Goal: Information Seeking & Learning: Find specific fact

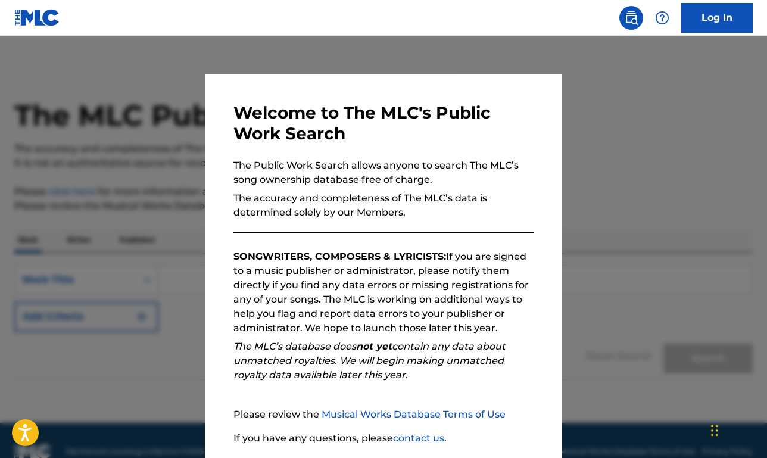
scroll to position [87, 0]
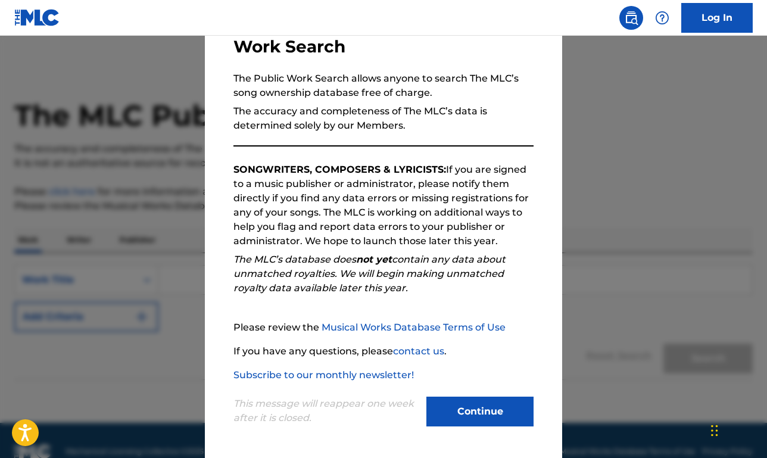
click at [482, 408] on button "Continue" at bounding box center [479, 411] width 107 height 30
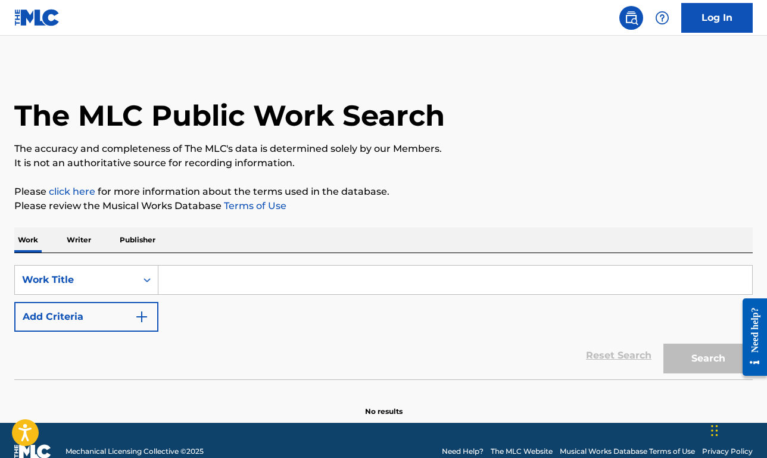
click at [124, 233] on p "Publisher" at bounding box center [137, 239] width 43 height 25
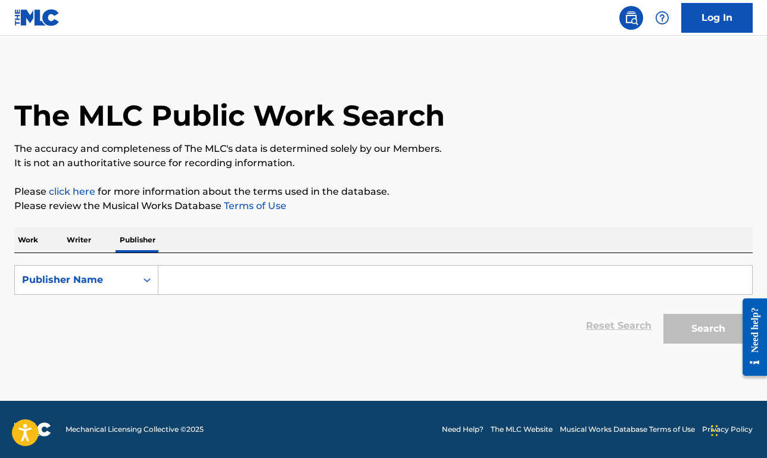
click at [202, 277] on input "Search Form" at bounding box center [455, 280] width 594 height 29
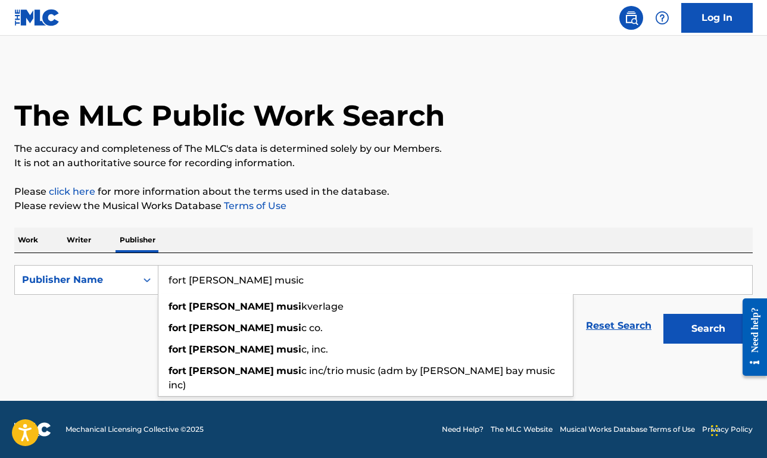
type input "fort [PERSON_NAME] music"
click at [663, 314] on button "Search" at bounding box center [707, 329] width 89 height 30
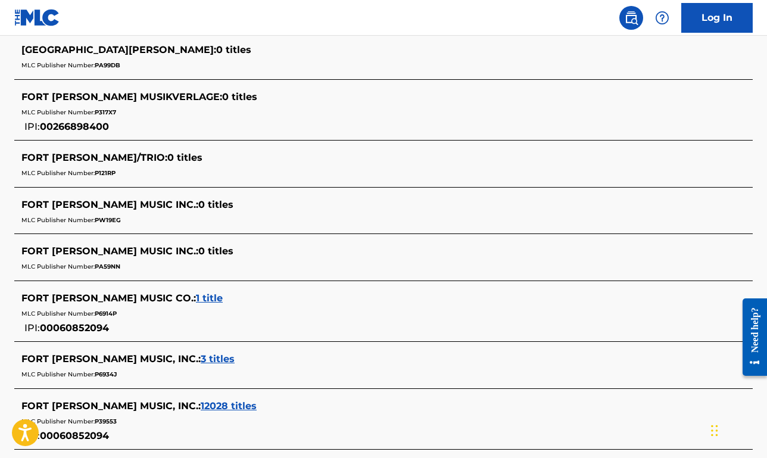
scroll to position [374, 0]
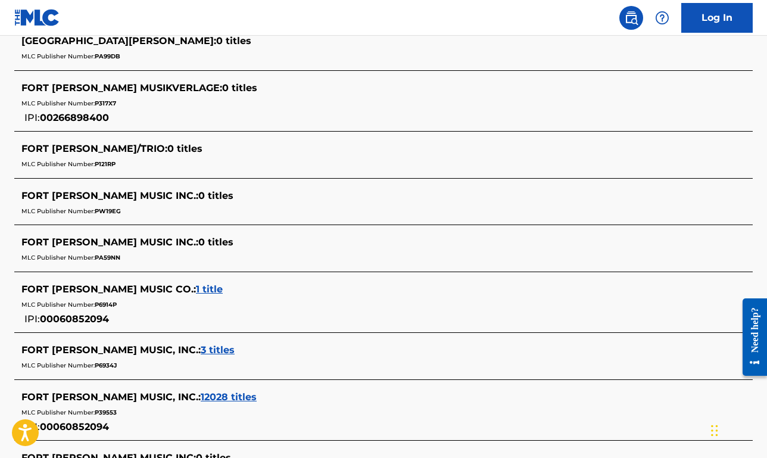
click at [201, 397] on span "12028 titles" at bounding box center [229, 396] width 56 height 11
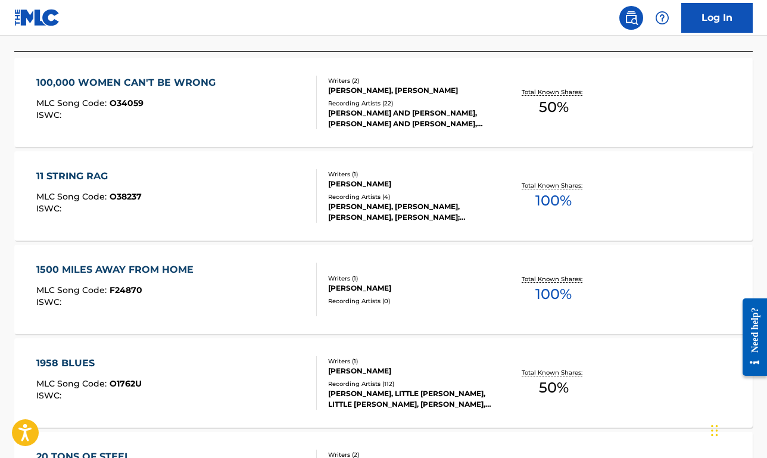
scroll to position [388, 0]
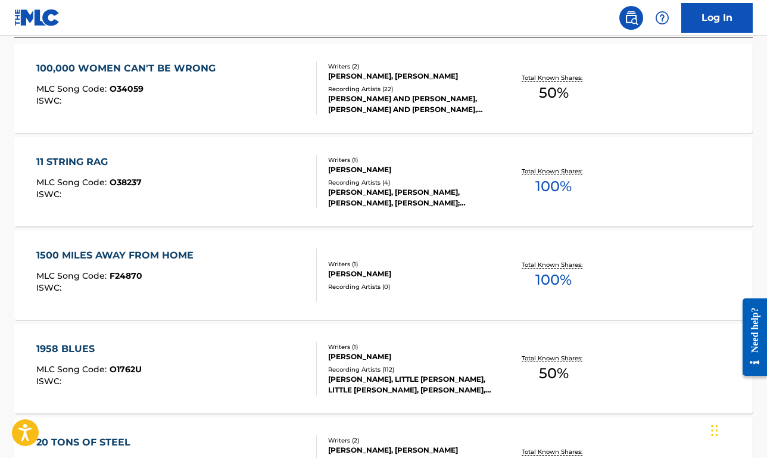
click at [245, 285] on div "1500 MILES AWAY FROM HOME MLC Song Code : F24870 ISWC :" at bounding box center [176, 275] width 280 height 54
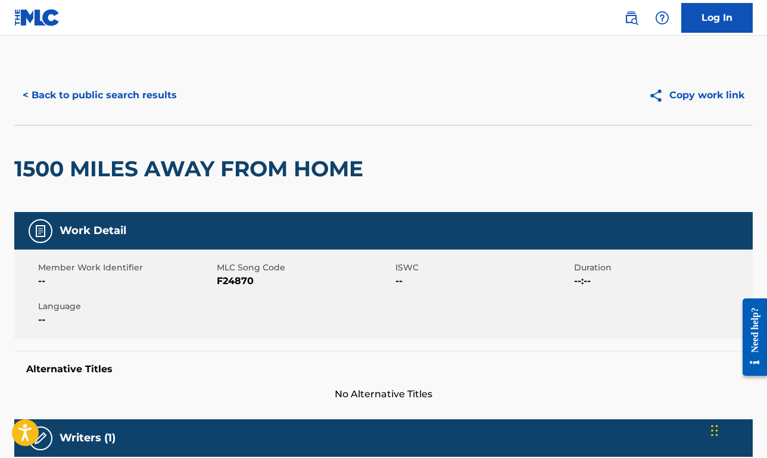
click at [133, 88] on button "< Back to public search results" at bounding box center [99, 95] width 171 height 30
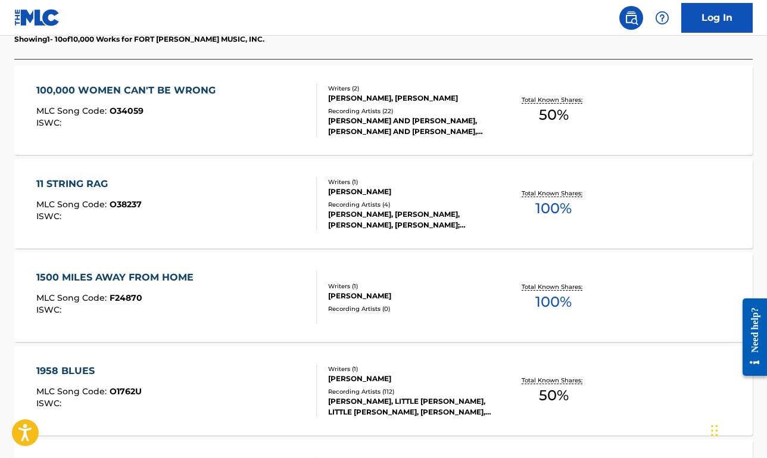
scroll to position [368, 0]
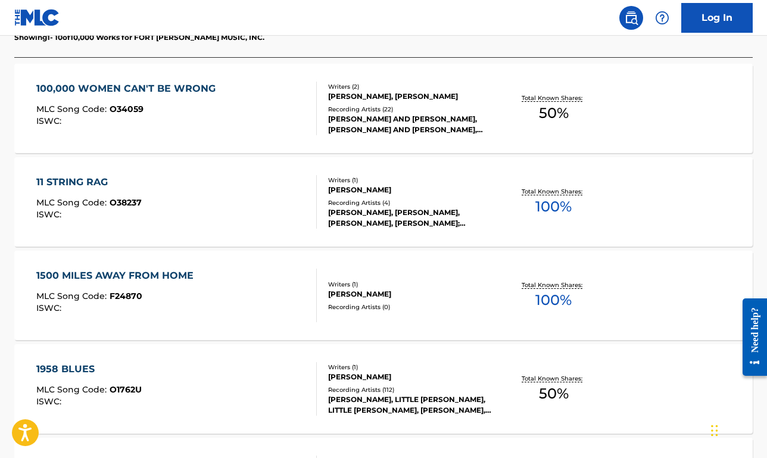
click at [214, 170] on div "11 STRING RAG MLC Song Code : O38237 ISWC : Writers ( 1 ) [PERSON_NAME] Recordi…" at bounding box center [383, 201] width 738 height 89
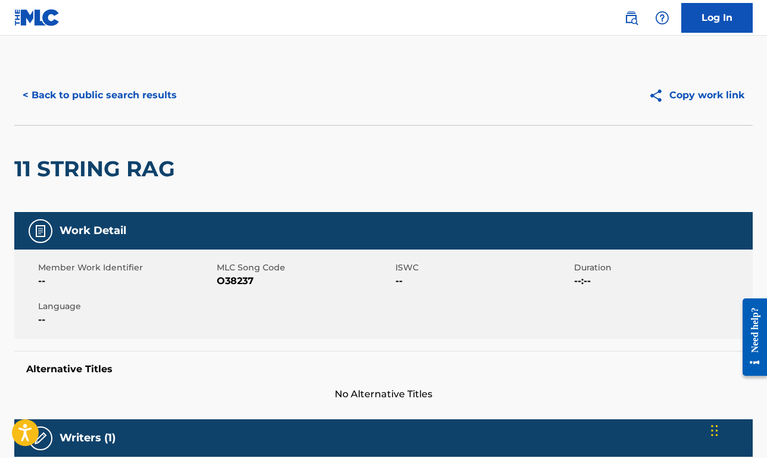
click at [166, 91] on button "< Back to public search results" at bounding box center [99, 95] width 171 height 30
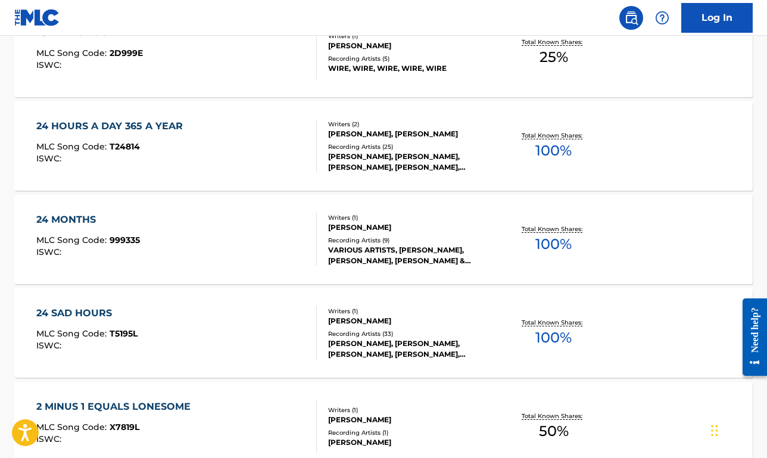
scroll to position [1048, 0]
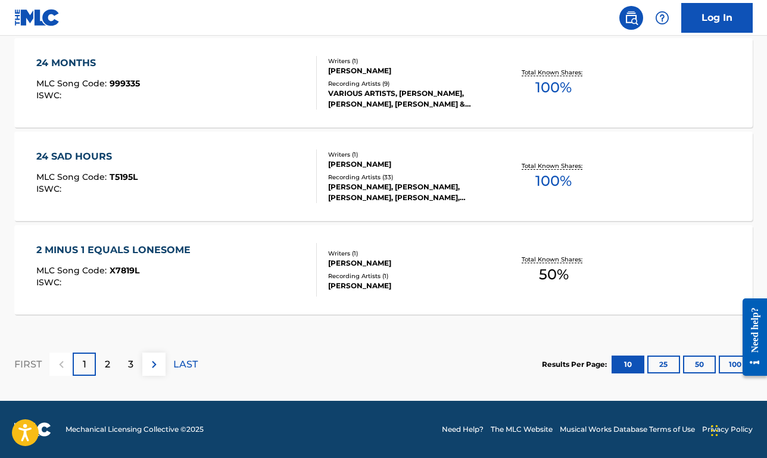
click at [258, 183] on div "24 SAD HOURS MLC Song Code : T5195L ISWC :" at bounding box center [176, 176] width 280 height 54
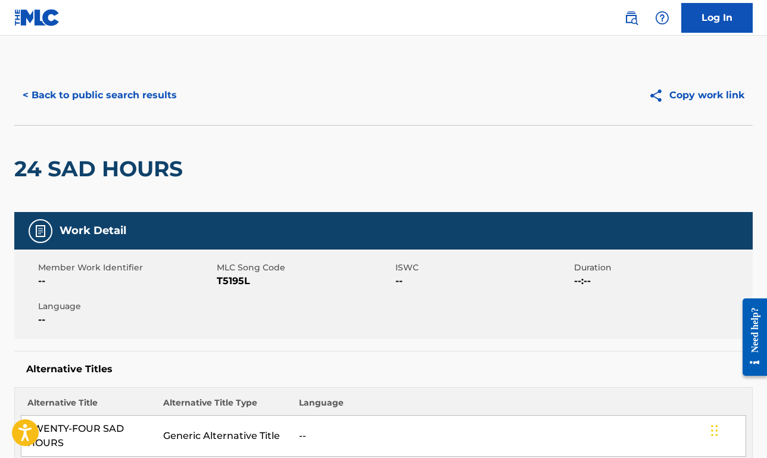
click at [161, 99] on button "< Back to public search results" at bounding box center [99, 95] width 171 height 30
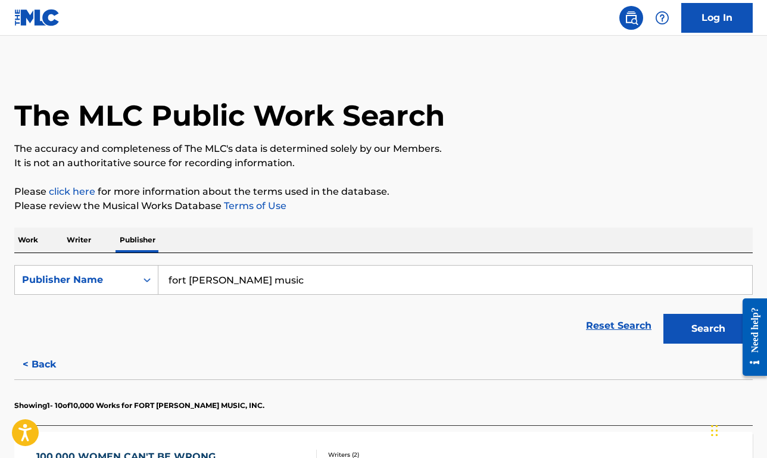
click at [84, 233] on p "Writer" at bounding box center [79, 239] width 32 height 25
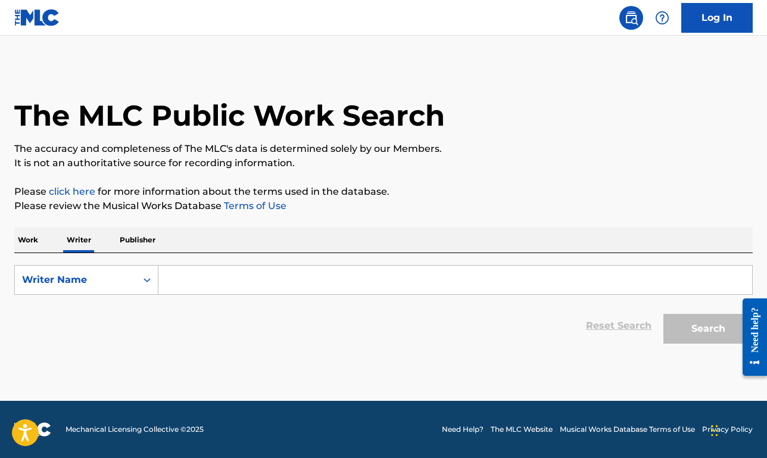
click at [193, 277] on input "Search Form" at bounding box center [455, 280] width 594 height 29
type input "b"
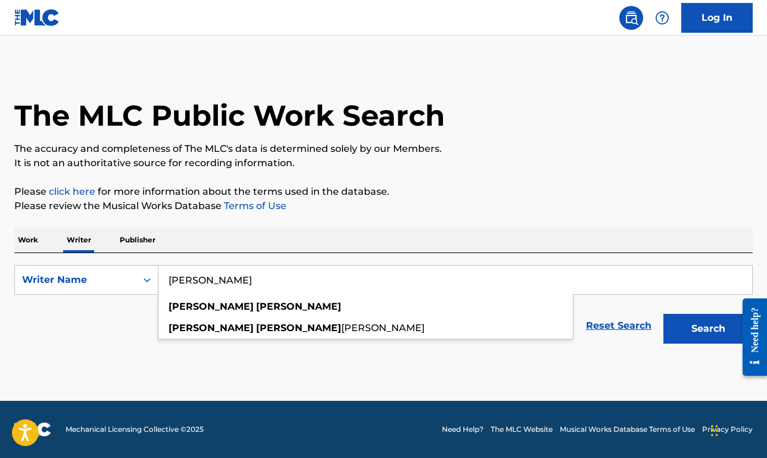
type input "[PERSON_NAME]"
click at [663, 314] on button "Search" at bounding box center [707, 329] width 89 height 30
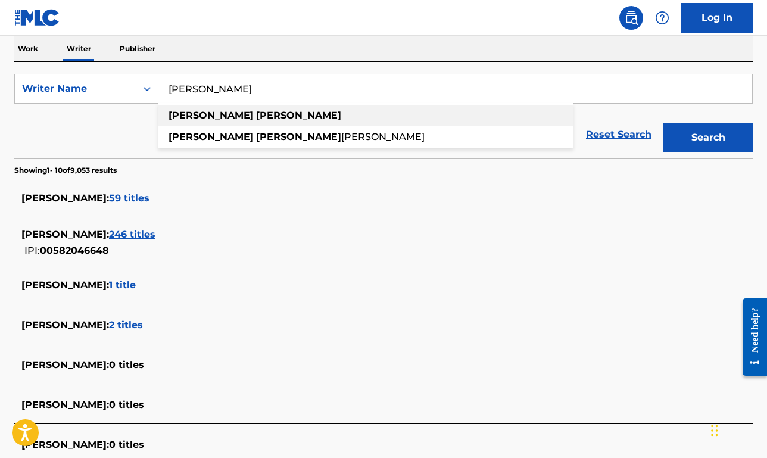
scroll to position [213, 0]
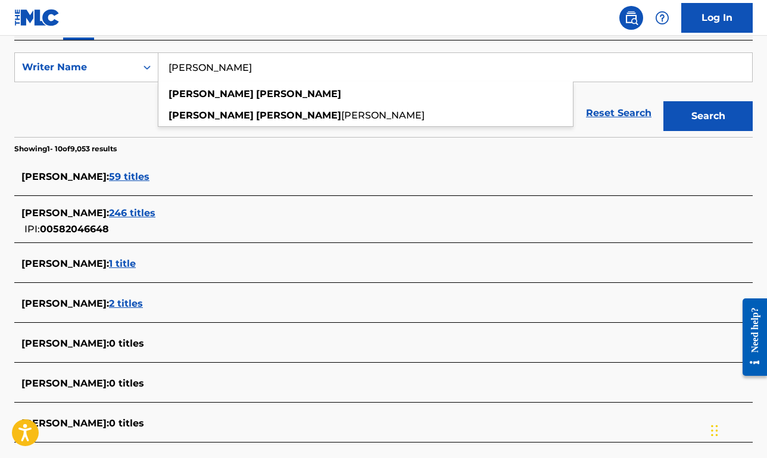
click at [128, 185] on div "[PERSON_NAME] : 59 titles" at bounding box center [367, 178] width 693 height 16
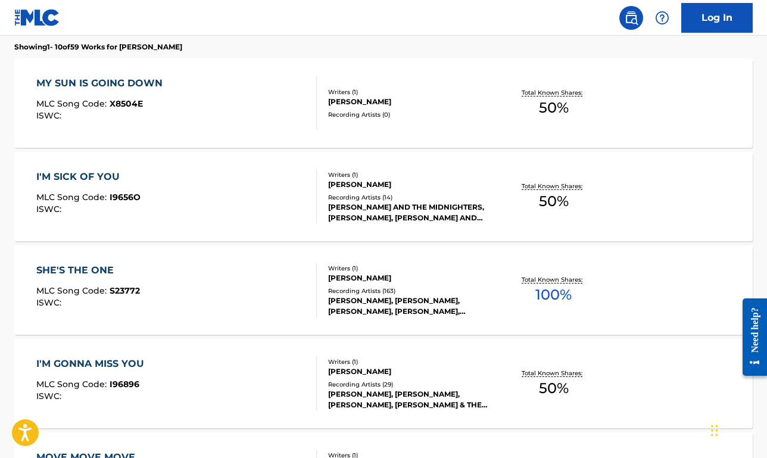
scroll to position [352, 0]
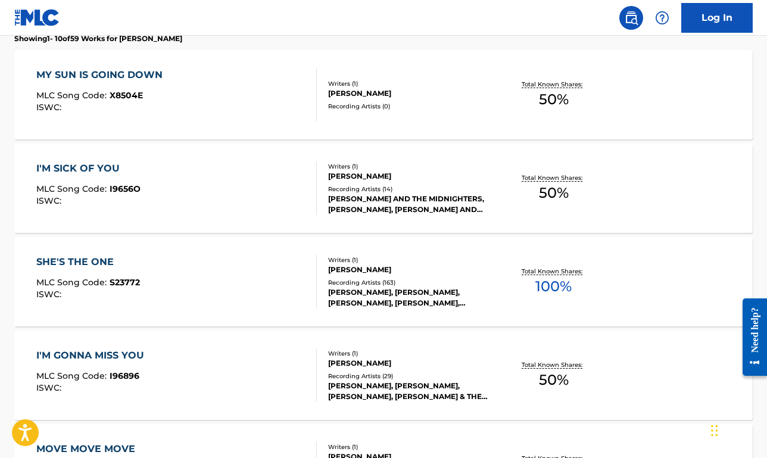
click at [221, 295] on div "SHE'S THE ONE MLC Song Code : S23772 ISWC :" at bounding box center [176, 282] width 280 height 54
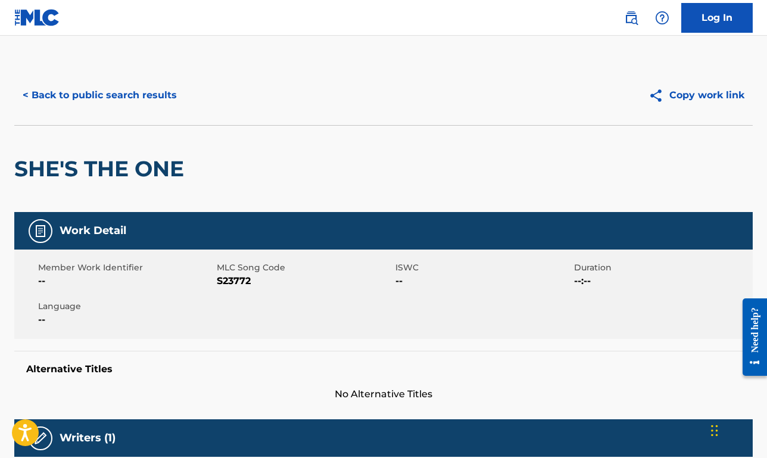
click at [160, 96] on button "< Back to public search results" at bounding box center [99, 95] width 171 height 30
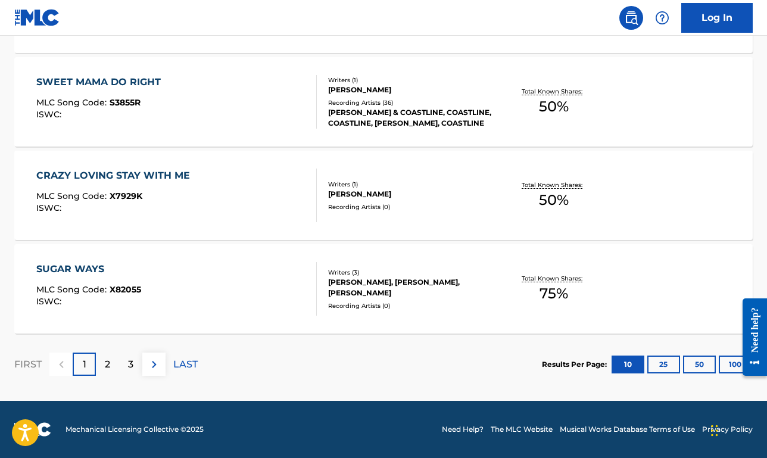
click at [106, 359] on p "2" at bounding box center [107, 364] width 5 height 14
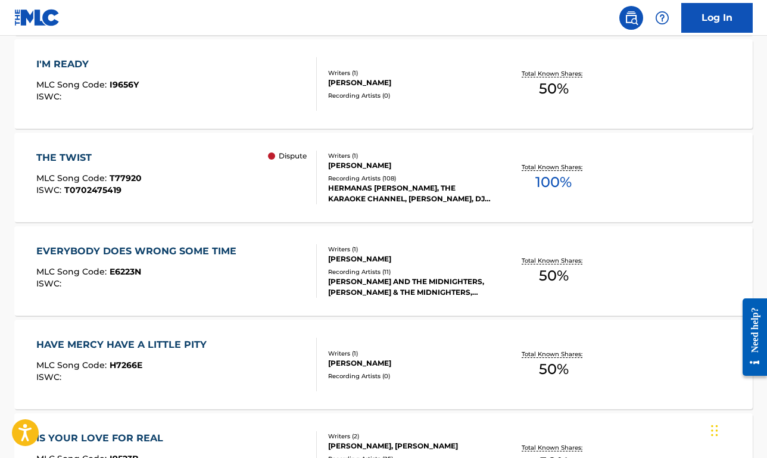
scroll to position [452, 0]
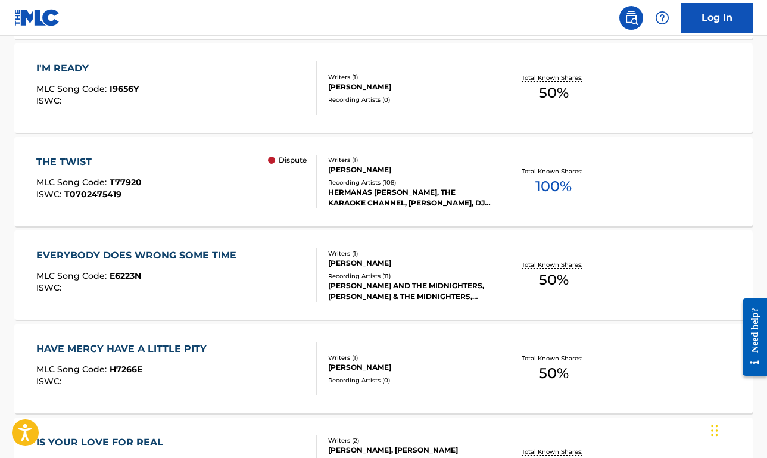
click at [185, 191] on div "THE TWIST MLC Song Code : T77920 ISWC : T0702475419 Dispute" at bounding box center [176, 182] width 280 height 54
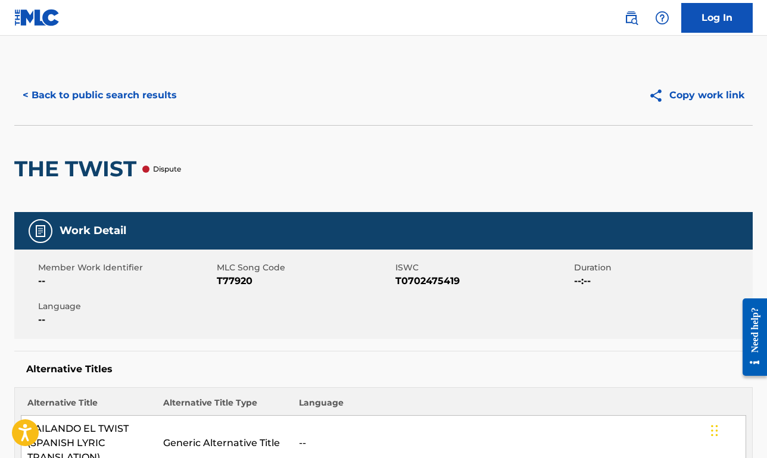
click at [136, 107] on button "< Back to public search results" at bounding box center [99, 95] width 171 height 30
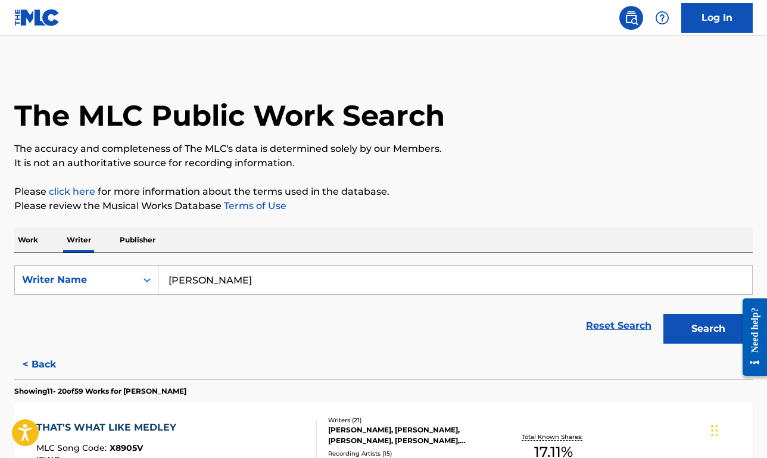
click at [147, 245] on p "Publisher" at bounding box center [137, 239] width 43 height 25
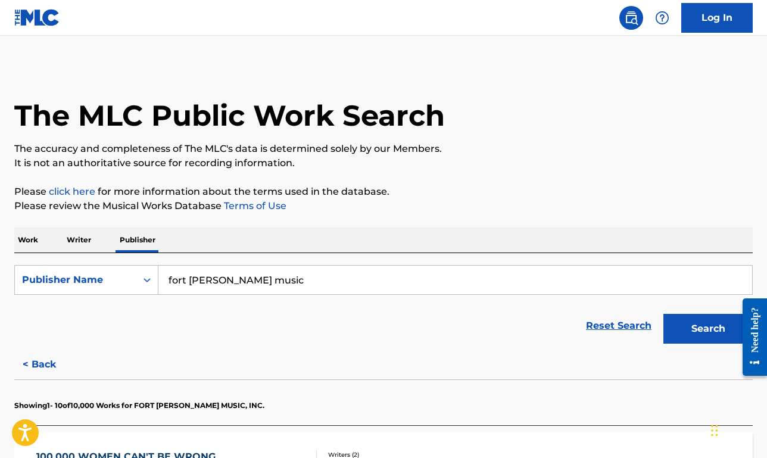
click at [195, 285] on input "fort [PERSON_NAME] music" at bounding box center [455, 280] width 594 height 29
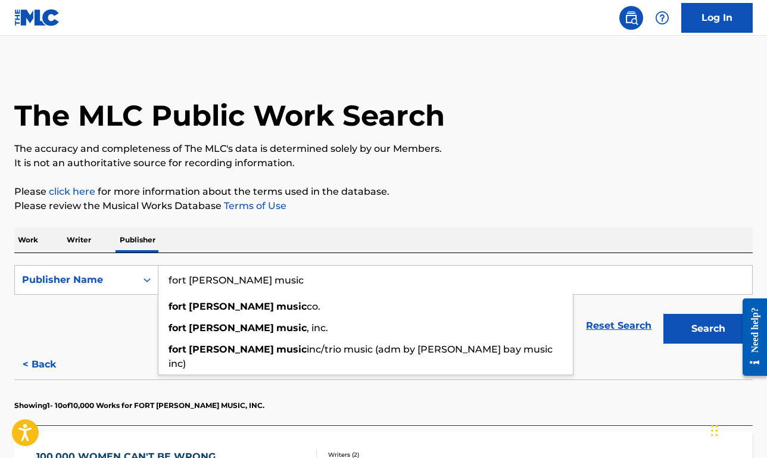
paste input "SONGS OF [PERSON_NAME] [PERSON_NAME]"
type input "SONGS OF [PERSON_NAME] [PERSON_NAME]"
click at [663, 314] on button "Search" at bounding box center [707, 329] width 89 height 30
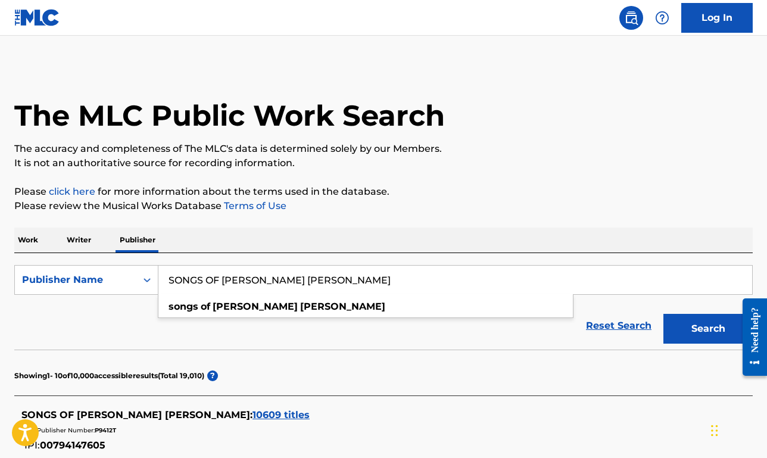
click at [252, 419] on span "10609 titles" at bounding box center [280, 414] width 57 height 11
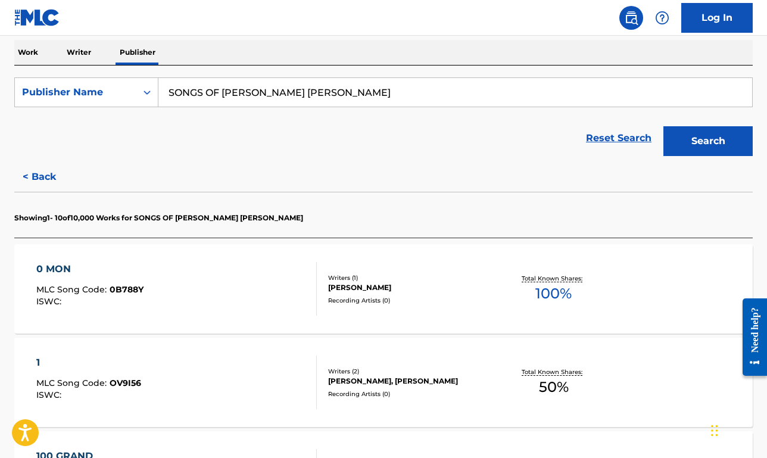
scroll to position [187, 0]
click at [252, 255] on div "0 MON MLC Song Code : 0B788Y ISWC : Writers ( 1 ) [PERSON_NAME] Recording Artis…" at bounding box center [383, 289] width 738 height 89
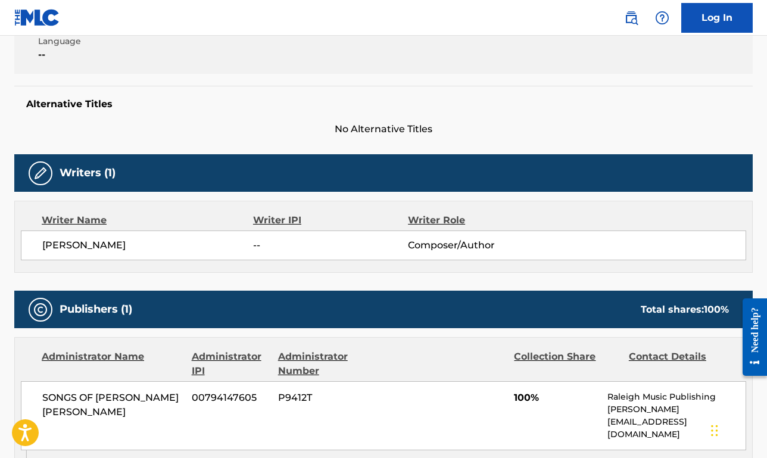
scroll to position [268, 0]
